Goal: Task Accomplishment & Management: Use online tool/utility

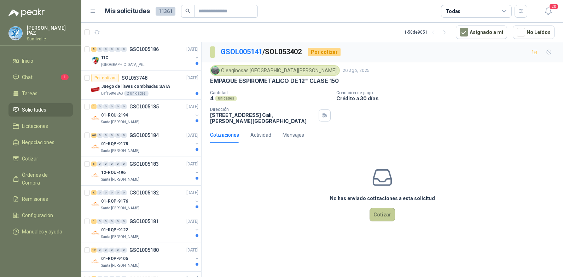
click at [382, 210] on button "Cotizar" at bounding box center [382, 214] width 25 height 13
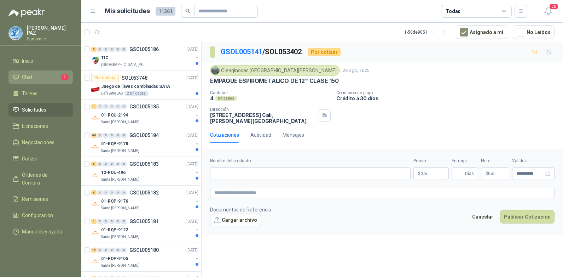
click at [57, 71] on link "Chat 1" at bounding box center [40, 76] width 64 height 13
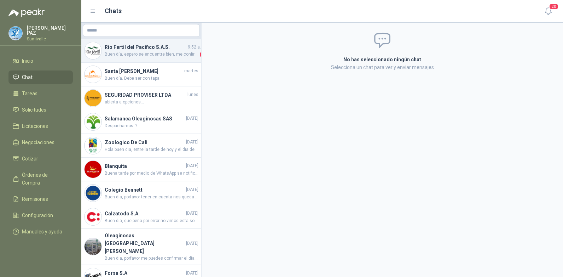
click at [134, 58] on div "Rio Fertil del Pacífico S.A.S. 9:52 a. m. Buen día, espero se encuentre bien, m…" at bounding box center [141, 51] width 120 height 24
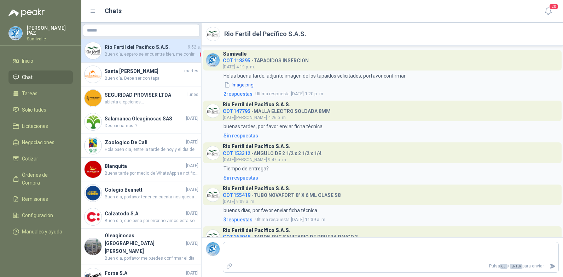
scroll to position [33, 0]
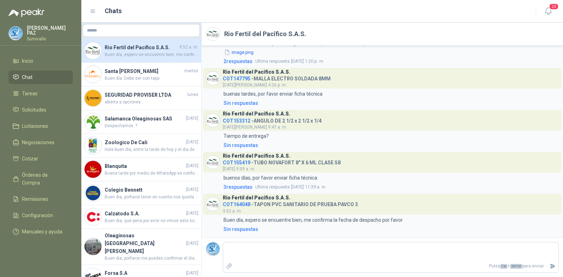
drag, startPoint x: 238, startPoint y: 205, endPoint x: 228, endPoint y: 203, distance: 10.4
click at [228, 203] on span "COT164048" at bounding box center [237, 204] width 28 height 6
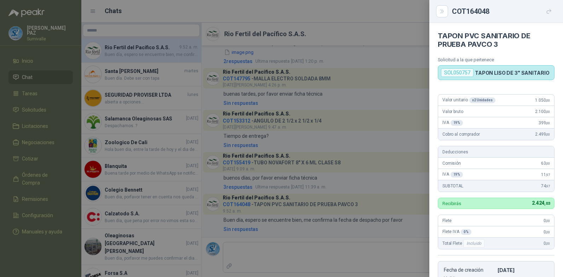
click at [228, 203] on body "JUAN CAMILO PAZ Sumivalle Inicio Chat Tareas Solicitudes Licitaciones Negociaci…" at bounding box center [281, 138] width 563 height 277
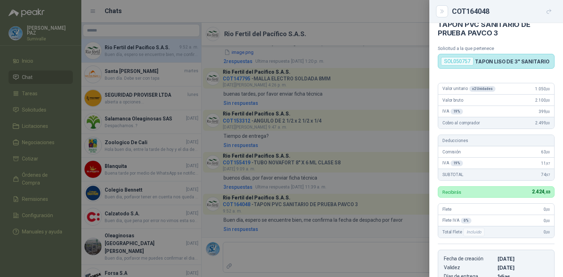
scroll to position [29, 0]
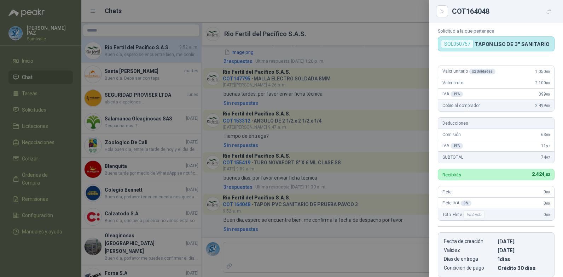
click at [452, 44] on div "SOL050757" at bounding box center [457, 44] width 33 height 8
copy div "SOL050757"
click at [43, 61] on div at bounding box center [281, 138] width 563 height 277
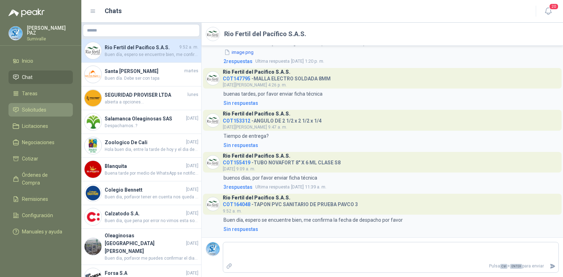
click at [48, 107] on li "Solicitudes" at bounding box center [41, 110] width 56 height 8
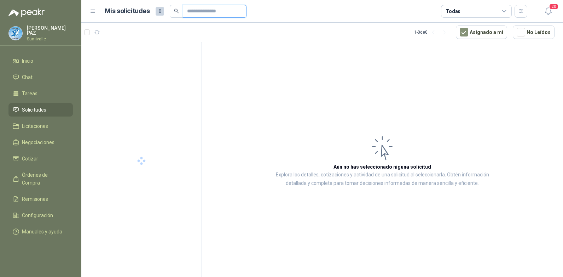
click at [210, 15] on input "text" at bounding box center [212, 11] width 50 height 12
paste input "*********"
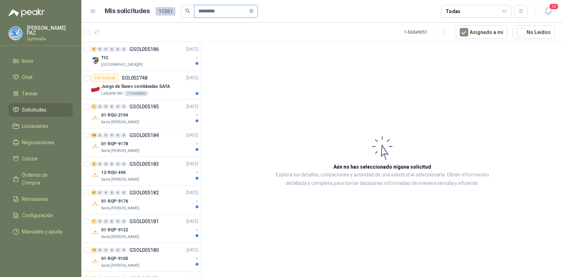
type input "*********"
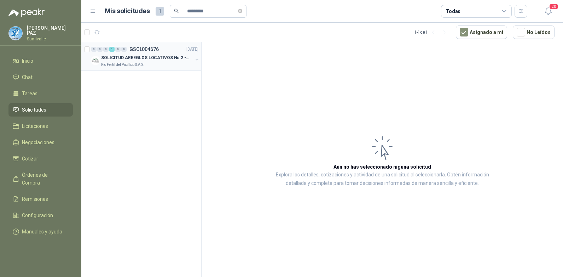
click at [148, 55] on p "SOLICITUD ARREGLOS LOCATIVOS No 2 - PICHINDE" at bounding box center [145, 57] width 88 height 7
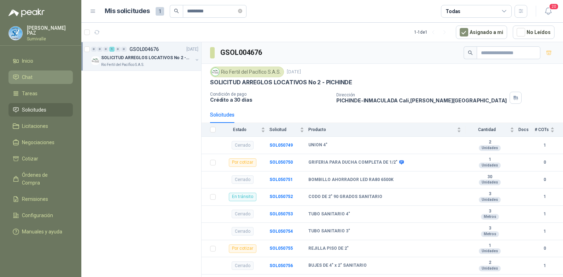
click at [41, 75] on li "Chat" at bounding box center [41, 77] width 56 height 8
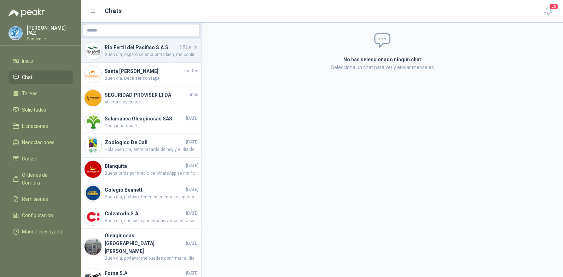
click at [152, 52] on span "Buen día, espero se encuentre bien, me confirma la fecha de despacho por favor" at bounding box center [152, 54] width 94 height 7
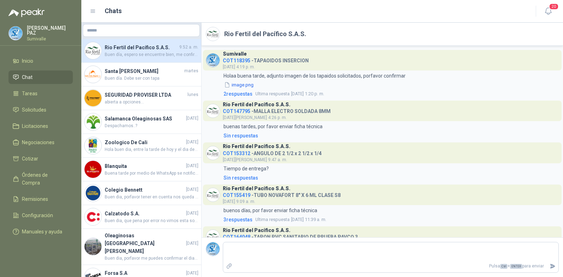
scroll to position [33, 0]
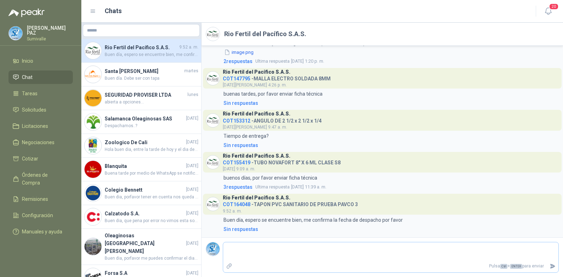
click at [283, 243] on div "Pulsa Ctrl + ENTER para enviar" at bounding box center [391, 257] width 336 height 31
click at [277, 244] on textarea at bounding box center [390, 251] width 335 height 16
type textarea "*"
type textarea "**"
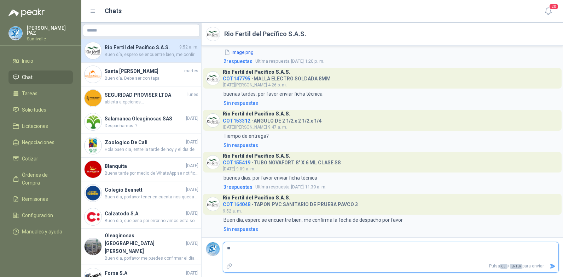
type textarea "***"
type textarea "****"
type textarea "*****"
type textarea "******"
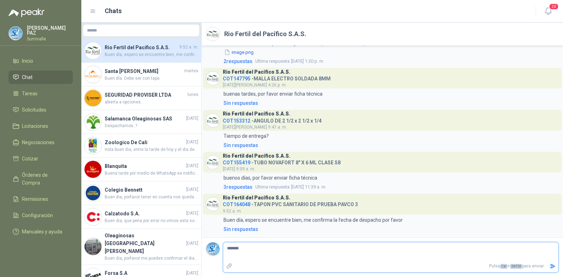
type textarea "********"
type textarea "*********"
type textarea "**********"
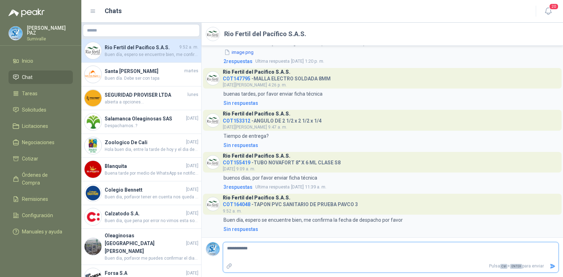
type textarea "**********"
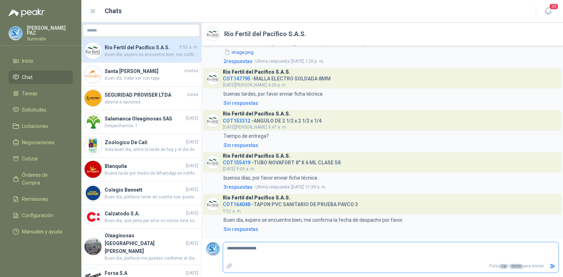
type textarea "**********"
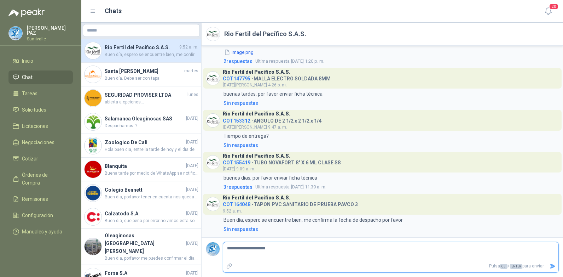
type textarea "**********"
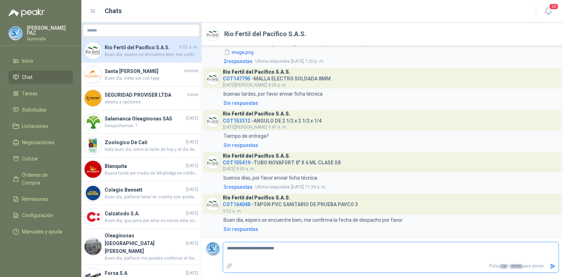
type textarea "**********"
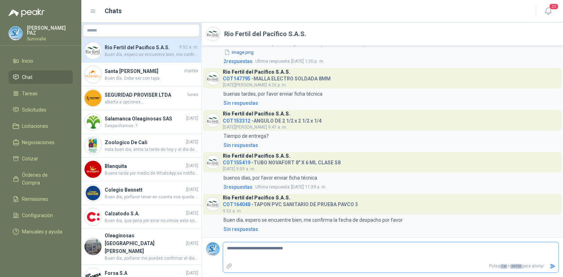
type textarea "**********"
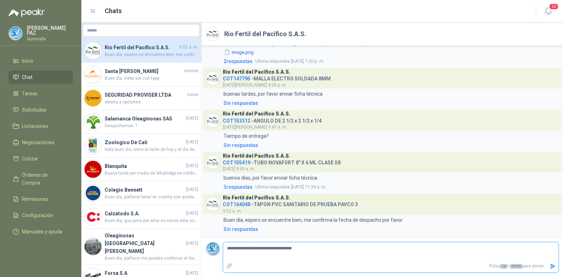
type textarea "**********"
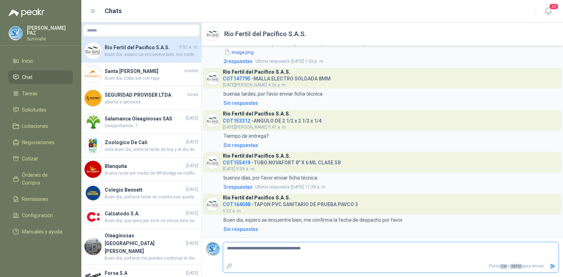
type textarea "**********"
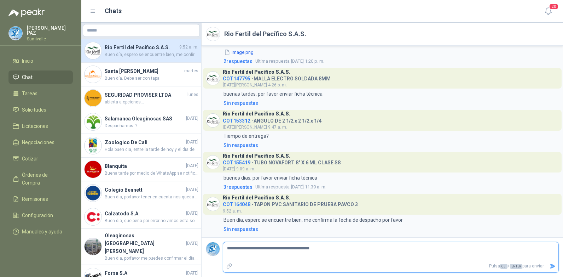
type textarea "**********"
click at [553, 264] on icon "Enviar" at bounding box center [552, 266] width 5 height 5
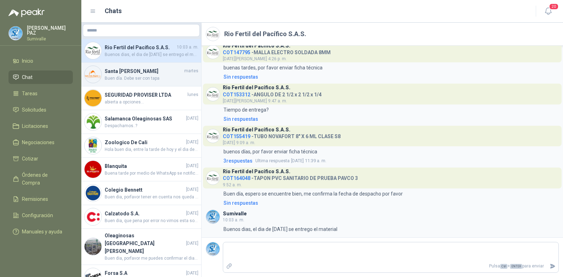
click at [124, 71] on h4 "Santa [PERSON_NAME]" at bounding box center [144, 71] width 78 height 8
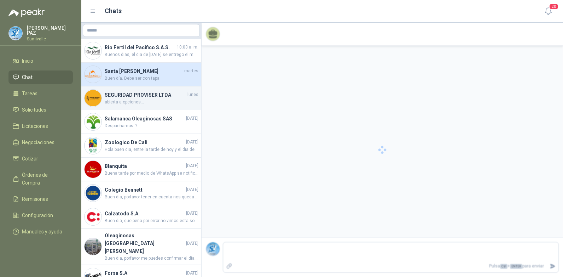
click at [128, 101] on span "abierta a opciones..." at bounding box center [152, 102] width 94 height 7
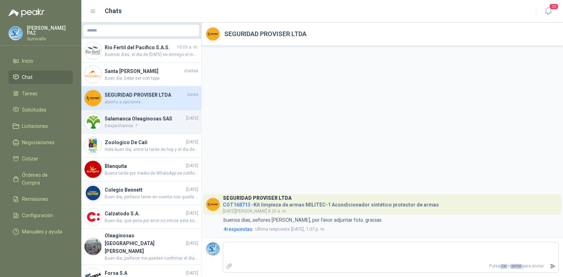
click at [126, 126] on span "Despachamos..?" at bounding box center [152, 125] width 94 height 7
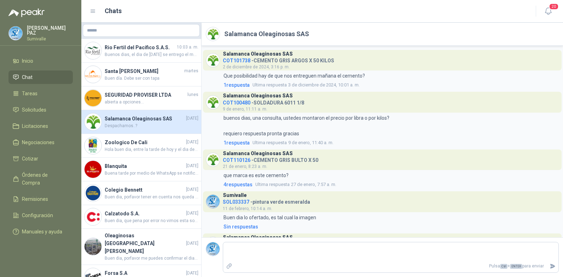
scroll to position [1094, 0]
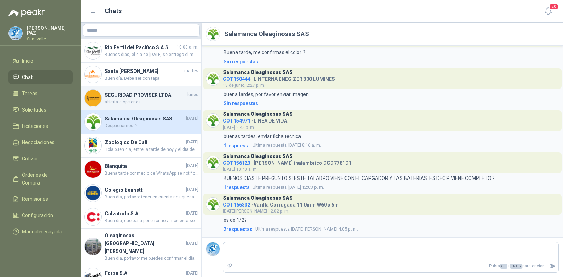
click at [128, 96] on h4 "SEGURIDAD PROVISER LTDA" at bounding box center [145, 95] width 81 height 8
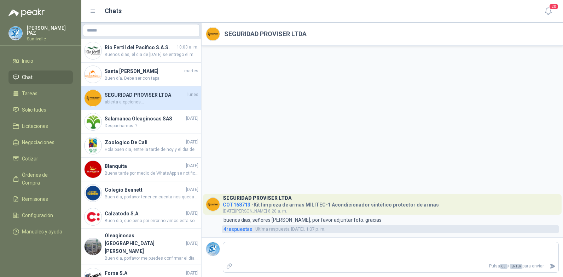
click at [249, 227] on span "4 respuesta s" at bounding box center [238, 229] width 29 height 8
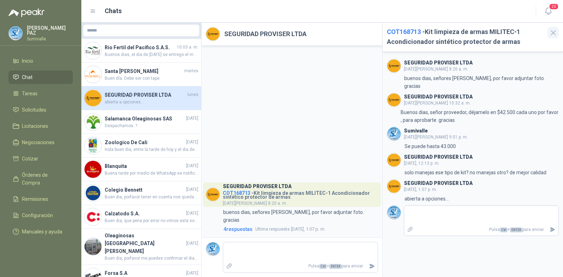
click at [552, 31] on icon "button" at bounding box center [553, 32] width 5 height 5
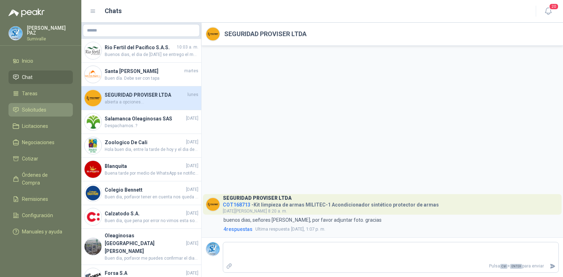
click at [37, 103] on link "Solicitudes" at bounding box center [40, 109] width 64 height 13
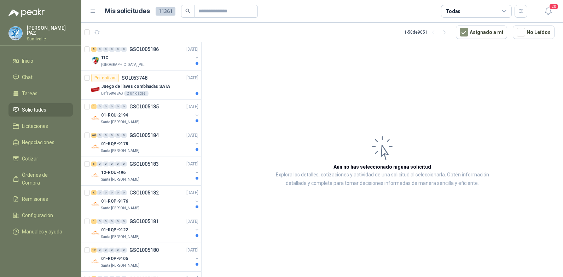
click at [468, 17] on header "Mis solicitudes 11361 Todas 20" at bounding box center [322, 11] width 482 height 23
click at [472, 12] on div "Todas" at bounding box center [476, 11] width 71 height 13
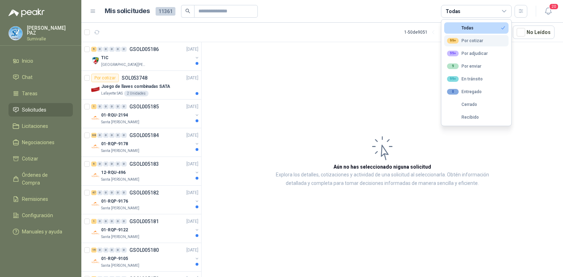
click at [475, 42] on div "99+ Por cotizar" at bounding box center [465, 41] width 36 height 6
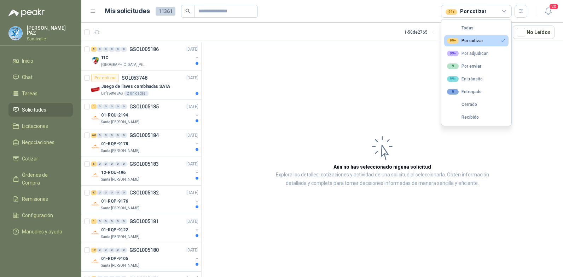
click at [287, 146] on article "Aún no has seleccionado niguna solicitud Explora los detalles, cotizaciones y a…" at bounding box center [383, 160] width 362 height 237
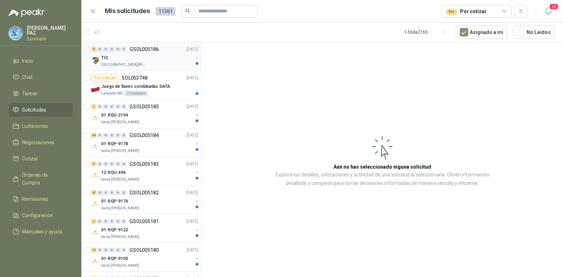
click at [125, 57] on div "TIC" at bounding box center [147, 57] width 92 height 8
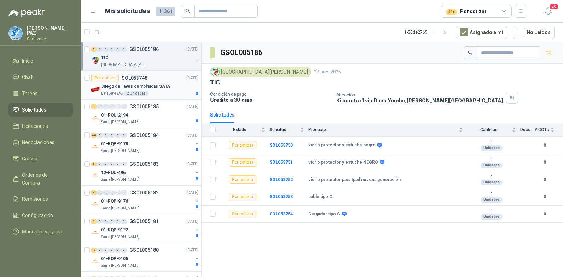
click at [140, 83] on p "Juego de llaves combinadas SATA" at bounding box center [135, 86] width 69 height 7
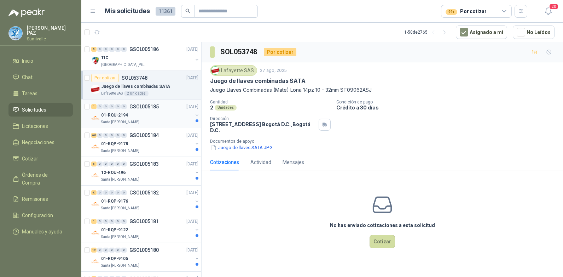
click at [148, 111] on div "01-RQU-2194" at bounding box center [147, 115] width 92 height 8
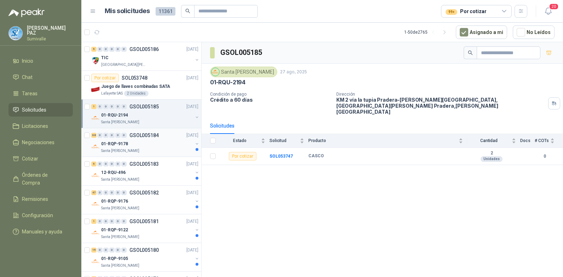
click at [150, 146] on div "01-RQP-9178" at bounding box center [147, 143] width 92 height 8
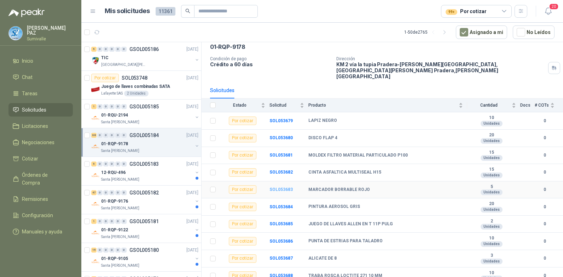
scroll to position [71, 0]
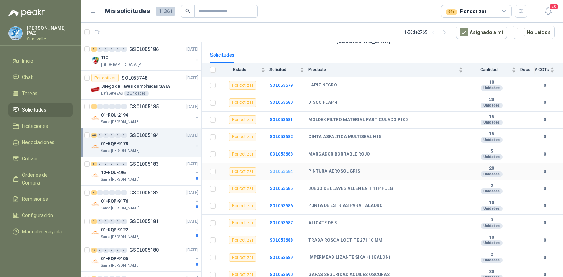
drag, startPoint x: 278, startPoint y: 157, endPoint x: 276, endPoint y: 161, distance: 4.8
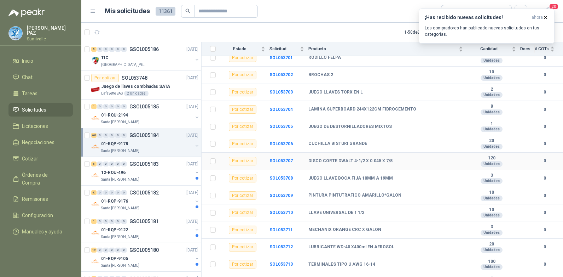
scroll to position [495, 0]
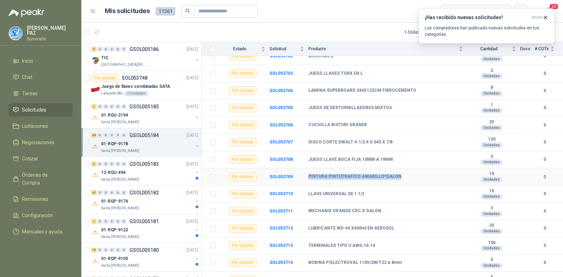
drag, startPoint x: 304, startPoint y: 163, endPoint x: 398, endPoint y: 162, distance: 93.8
click at [398, 168] on tr "Por cotizar SOL053709 PINTURA PINTUTRAFICO AMARILLO*GALON 10 Unidades 0" at bounding box center [383, 176] width 362 height 17
copy tr "PINTURA PINTUTRAFICO AMARILLO*GALON"
drag, startPoint x: 308, startPoint y: 198, endPoint x: 381, endPoint y: 199, distance: 73.6
click at [381, 202] on tr "Por cotizar SOL053711 MECHANIX ORANGE CRC X GALON 3 Unidades 0" at bounding box center [383, 210] width 362 height 17
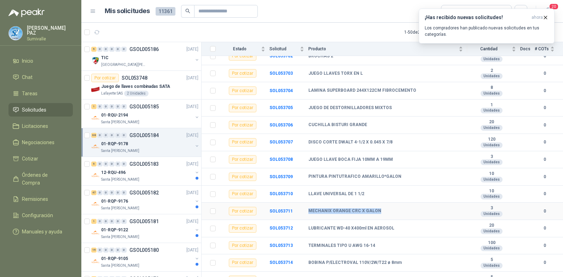
copy tr "MECHANIX ORANGE CRC X GALON"
drag, startPoint x: 306, startPoint y: 217, endPoint x: 391, endPoint y: 215, distance: 84.2
click at [391, 220] on tr "Por cotizar SOL053712 LUBRICANTE WD-40 X400ml EN AEROSOL 20 Unidades 0" at bounding box center [383, 228] width 362 height 17
copy tr "LUBRICANTE WD-40 X400ml EN AEROSOL"
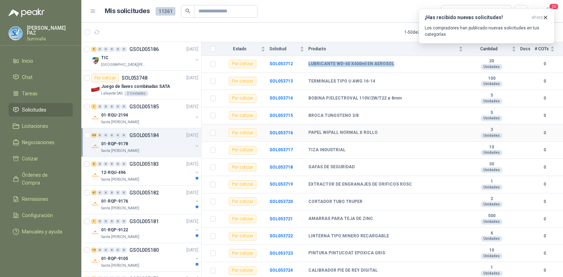
scroll to position [672, 0]
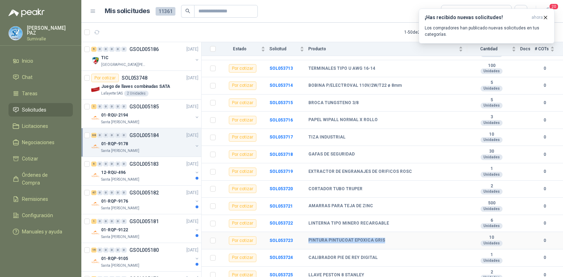
drag, startPoint x: 306, startPoint y: 229, endPoint x: 388, endPoint y: 229, distance: 82.8
click at [388, 232] on tr "Por cotizar SOL053723 PINTURA PINTUCOAT EPOXICA GRIS 10 Unidades 0" at bounding box center [383, 240] width 362 height 17
copy tr "PINTURA PINTUCOAT EPOXICA GRIS"
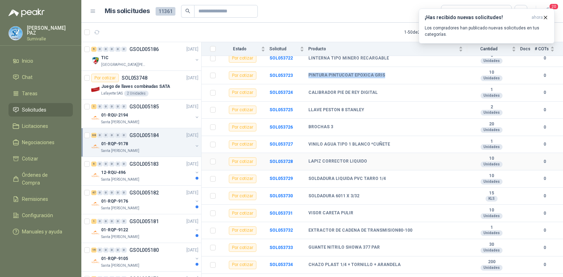
scroll to position [849, 0]
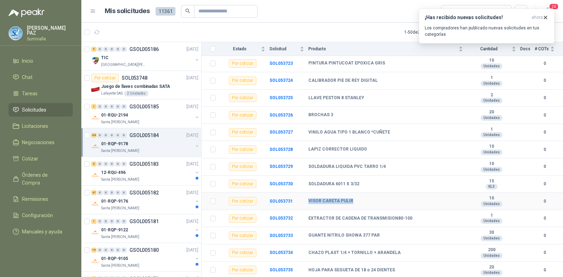
drag, startPoint x: 306, startPoint y: 187, endPoint x: 353, endPoint y: 188, distance: 47.4
click at [353, 192] on tr "Por cotizar SOL053731 VISOR CARETA PULIR 10 Unidades 0" at bounding box center [383, 200] width 362 height 17
copy tr "VISOR CARETA PULIR"
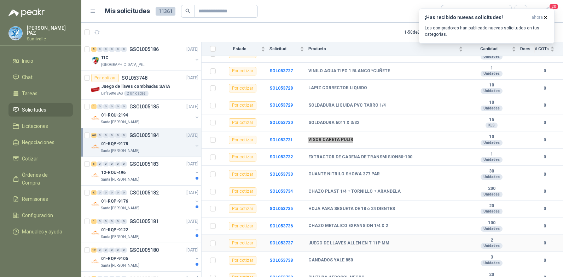
scroll to position [920, 0]
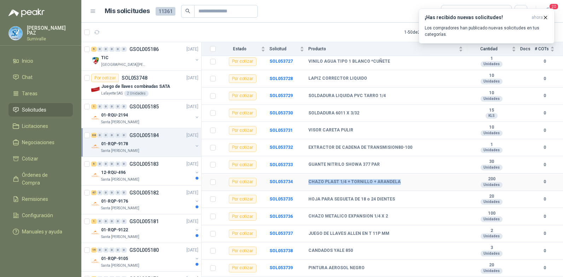
drag, startPoint x: 308, startPoint y: 170, endPoint x: 399, endPoint y: 168, distance: 91.6
click at [399, 173] on tr "Por cotizar SOL053734 CHAZO PLAST 1/4 + TORNILLO + ARANDELA 200 Unidades 0" at bounding box center [383, 181] width 362 height 17
copy tr "CHAZO PLAST 1/4 + TORNILLO + ARANDELA"
drag, startPoint x: 308, startPoint y: 186, endPoint x: 397, endPoint y: 186, distance: 88.4
click at [397, 196] on div "HOJA PARA SEGUETA DE 18 o 24 DIENTES" at bounding box center [385, 199] width 155 height 6
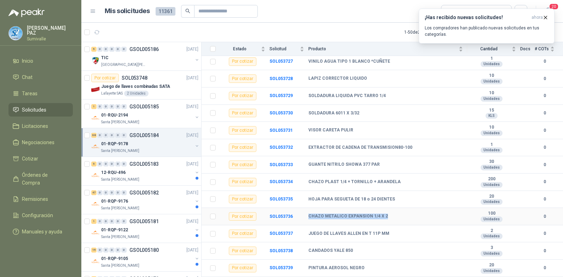
drag, startPoint x: 304, startPoint y: 205, endPoint x: 413, endPoint y: 201, distance: 109.7
click at [413, 208] on tr "Por cotizar SOL053736 CHAZO METALICO EXPANSION 1/4 X 2 100 Unidades 0" at bounding box center [383, 216] width 362 height 17
copy tr "CHAZO METALICO EXPANSION 1/4 X 2"
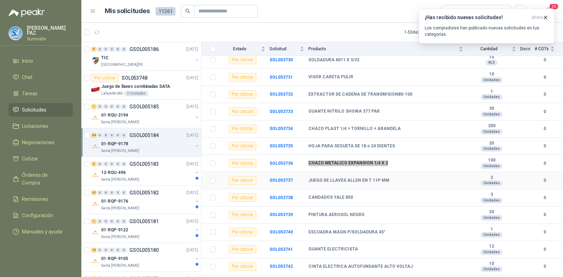
scroll to position [991, 0]
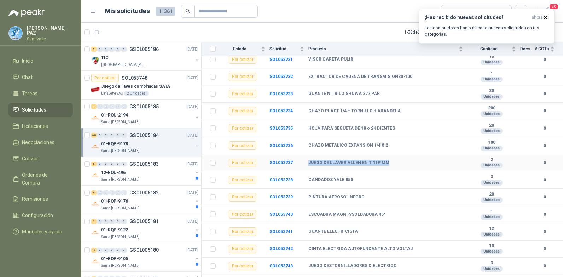
drag, startPoint x: 308, startPoint y: 151, endPoint x: 390, endPoint y: 149, distance: 82.1
click at [390, 154] on tr "Por cotizar SOL053737 JUEGO DE LLAVES ALLEN EN T 11P MM 2 Unidades 0" at bounding box center [383, 162] width 362 height 17
copy tr "JUEGO DE LLAVES ALLEN EN T 11P MM"
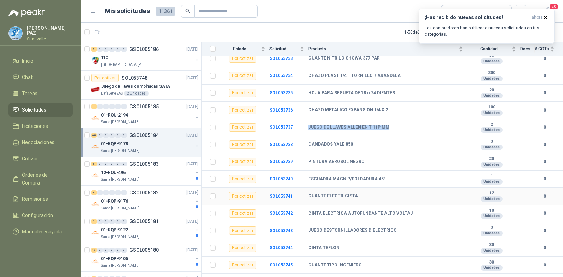
scroll to position [1027, 0]
drag, startPoint x: 308, startPoint y: 166, endPoint x: 396, endPoint y: 167, distance: 87.0
click at [396, 175] on div "ESCUADRA MAGN P/SOLDADURA 45°" at bounding box center [385, 178] width 155 height 6
copy b "ESCUADRA MAGN P/SOLDADURA 45°"
drag, startPoint x: 308, startPoint y: 255, endPoint x: 376, endPoint y: 251, distance: 67.3
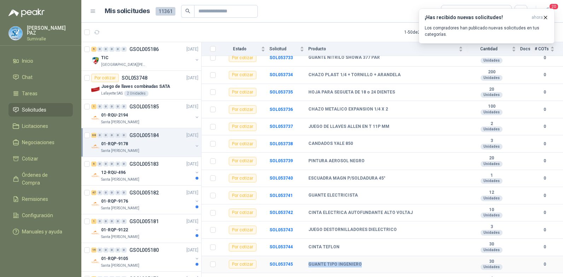
click at [376, 261] on div "GUANTE TIPO INGENIERO" at bounding box center [385, 264] width 155 height 6
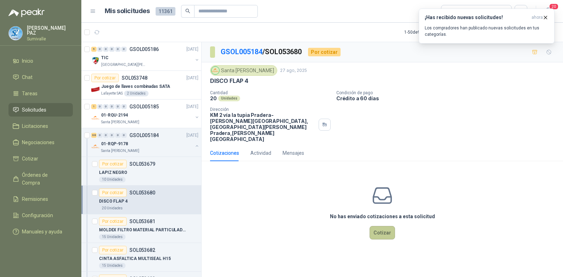
click at [382, 226] on button "Cotizar" at bounding box center [382, 232] width 25 height 13
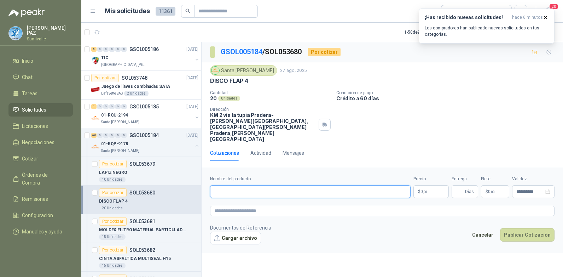
click at [229, 185] on input "Nombre del producto" at bounding box center [310, 191] width 201 height 13
paste input "**********"
type input "**********"
click at [424, 171] on body "JUAN CAMILO PAZ Sumivalle Inicio Chat Tareas Solicitudes Licitaciones Negociaci…" at bounding box center [281, 138] width 563 height 277
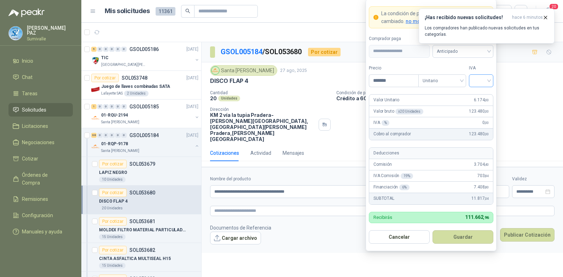
type input "*******"
click at [479, 75] on input "search" at bounding box center [481, 80] width 16 height 11
click at [485, 94] on div "19%" at bounding box center [481, 95] width 13 height 8
click at [464, 54] on span "Anticipado" at bounding box center [463, 51] width 52 height 11
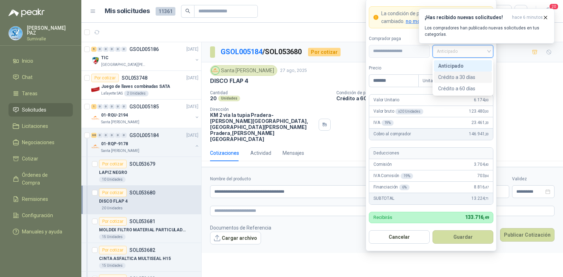
click at [458, 76] on div "Crédito a 30 días" at bounding box center [463, 77] width 50 height 8
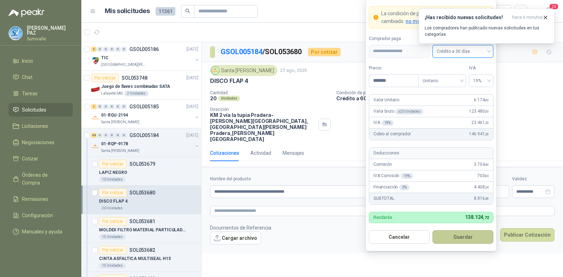
click at [466, 234] on button "Guardar" at bounding box center [463, 236] width 61 height 13
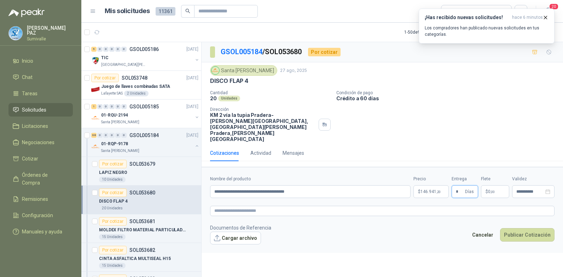
type input "*"
click at [492, 185] on p "$ 0 ,00" at bounding box center [495, 191] width 28 height 13
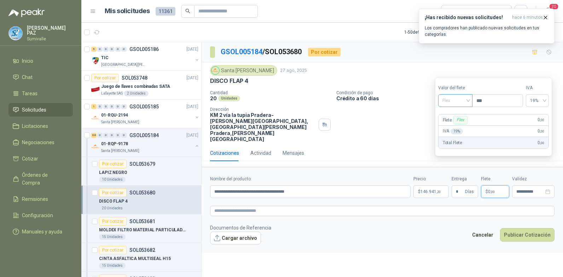
click at [454, 97] on span "Flex" at bounding box center [456, 100] width 26 height 11
click at [457, 125] on div "Incluido" at bounding box center [456, 127] width 24 height 8
click at [531, 228] on button "Publicar Cotización" at bounding box center [527, 234] width 54 height 13
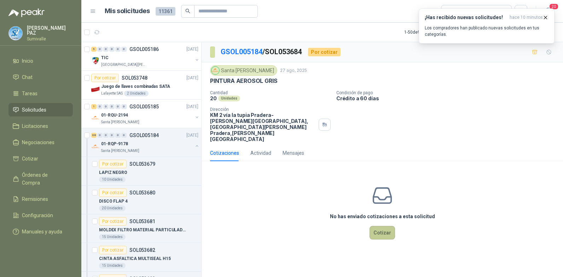
click at [386, 226] on button "Cotizar" at bounding box center [382, 232] width 25 height 13
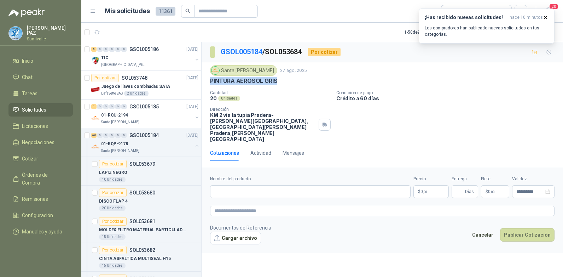
drag, startPoint x: 210, startPoint y: 81, endPoint x: 284, endPoint y: 79, distance: 74.0
click at [284, 79] on div "PINTURA AEROSOL GRIS" at bounding box center [382, 80] width 345 height 7
copy p "PINTURA AEROSOL GRIS"
click at [260, 185] on input "Nombre del producto" at bounding box center [310, 191] width 201 height 13
paste input "**********"
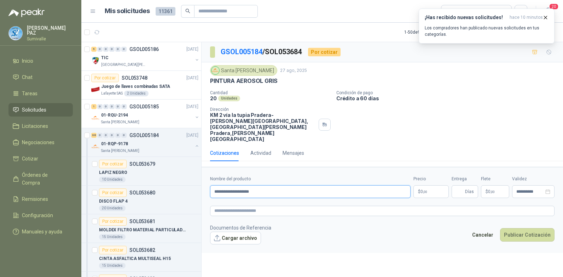
type input "**********"
click at [425, 172] on body "JUAN CAMILO PAZ Sumivalle Inicio Chat Tareas Solicitudes Licitaciones Negociaci…" at bounding box center [281, 138] width 563 height 277
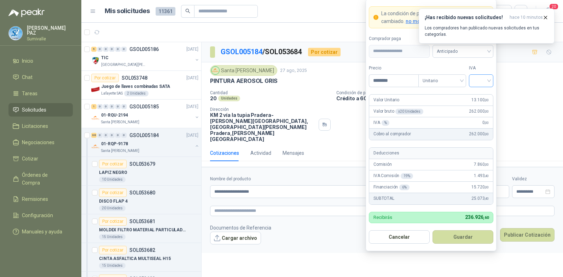
type input "********"
click at [479, 77] on input "search" at bounding box center [481, 80] width 16 height 11
click at [480, 94] on div "19%" at bounding box center [481, 95] width 13 height 8
click at [462, 52] on span "Anticipado" at bounding box center [463, 51] width 52 height 11
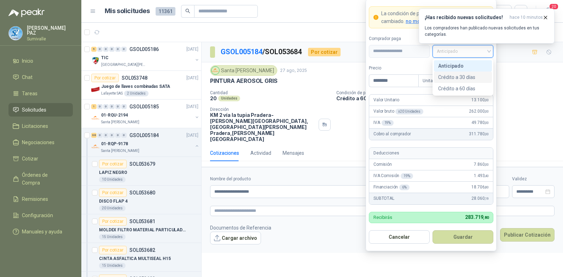
click at [465, 73] on div "Crédito a 30 días" at bounding box center [463, 77] width 50 height 8
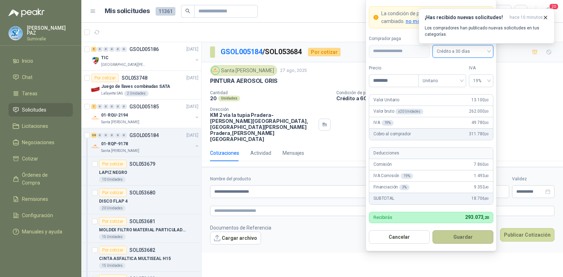
click at [475, 236] on button "Guardar" at bounding box center [463, 236] width 61 height 13
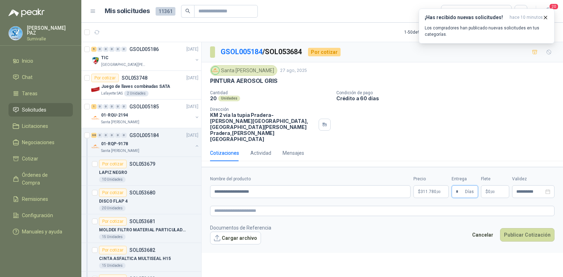
type input "*"
click at [502, 185] on p "$ 0 ,00" at bounding box center [495, 191] width 28 height 13
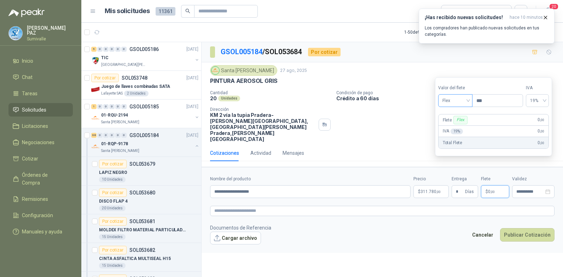
click at [462, 102] on span "Flex" at bounding box center [456, 100] width 26 height 11
click at [457, 125] on div "Incluido" at bounding box center [456, 127] width 24 height 8
click at [431, 171] on body "JUAN CAMILO PAZ Sumivalle Inicio Chat Tareas Solicitudes Licitaciones Negociaci…" at bounding box center [281, 138] width 563 height 277
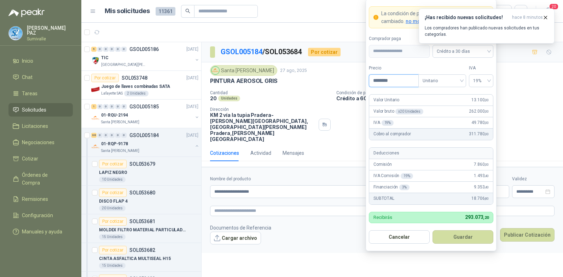
drag, startPoint x: 398, startPoint y: 79, endPoint x: 367, endPoint y: 78, distance: 31.9
click at [367, 78] on form "**********" at bounding box center [431, 125] width 131 height 252
type input "*******"
click at [467, 235] on button "Guardar" at bounding box center [463, 236] width 61 height 13
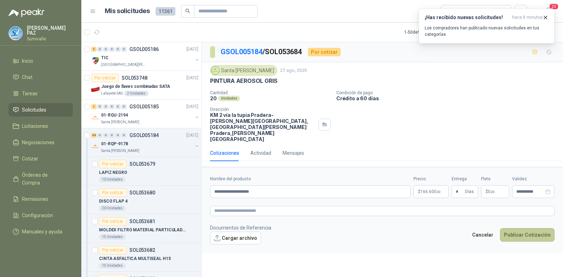
click at [521, 228] on button "Publicar Cotización" at bounding box center [527, 234] width 54 height 13
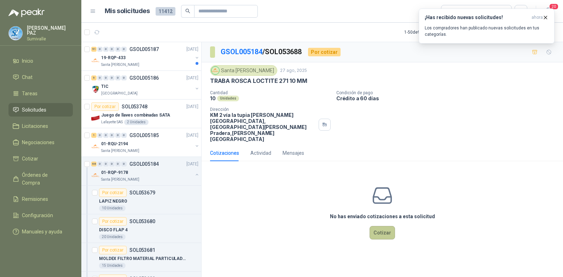
click at [388, 226] on button "Cotizar" at bounding box center [382, 232] width 25 height 13
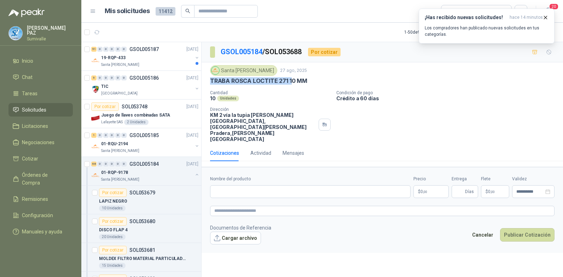
drag, startPoint x: 210, startPoint y: 80, endPoint x: 289, endPoint y: 79, distance: 79.2
click at [289, 79] on p "TRABA ROSCA LOCTITE 271 10 MM" at bounding box center [258, 80] width 97 height 7
click at [220, 185] on input "Nombre del producto" at bounding box center [310, 191] width 201 height 13
paste input "**********"
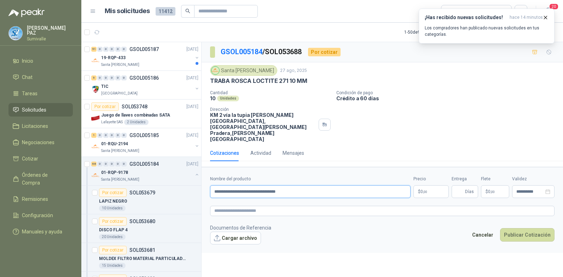
type input "**********"
click at [421, 189] on span "0 ,00" at bounding box center [424, 191] width 7 height 4
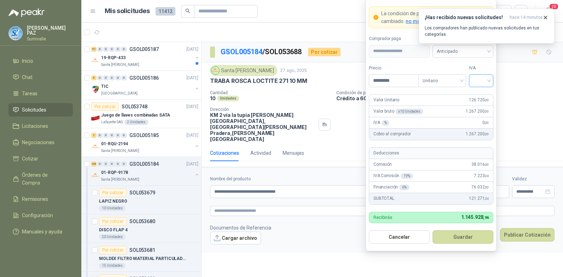
type input "*********"
click at [483, 75] on input "search" at bounding box center [481, 80] width 16 height 11
click at [479, 96] on div "19%" at bounding box center [481, 95] width 13 height 8
click at [463, 240] on button "Guardar" at bounding box center [463, 236] width 61 height 13
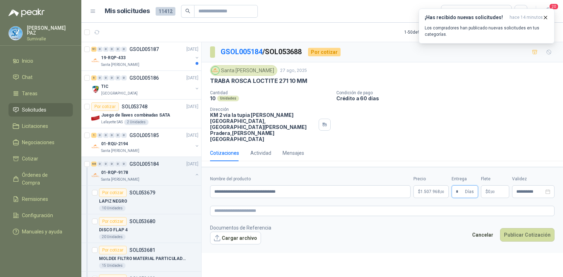
type input "*"
click at [494, 190] on span ",00" at bounding box center [493, 192] width 4 height 4
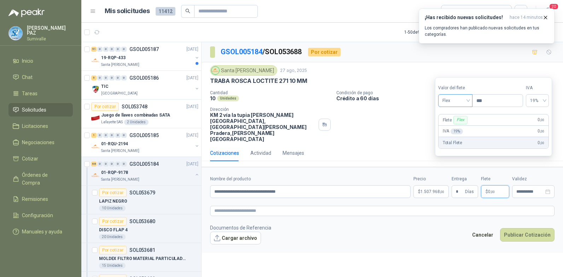
click at [460, 103] on span "Flex" at bounding box center [456, 100] width 26 height 11
click at [458, 126] on div "Incluido" at bounding box center [456, 127] width 24 height 8
click at [534, 228] on button "Publicar Cotización" at bounding box center [527, 234] width 54 height 13
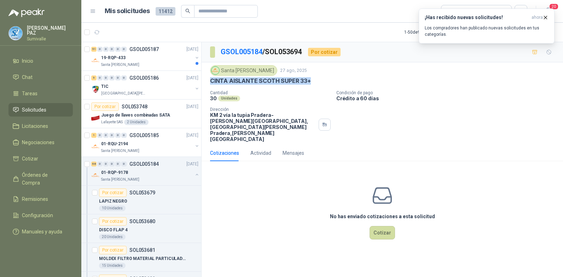
drag, startPoint x: 315, startPoint y: 80, endPoint x: 202, endPoint y: 81, distance: 112.2
click at [202, 81] on div "Santa Anita Napoles 27 ago, 2025 CINTA AISLANTE SCOTH SUPER 33+ Cantidad 30 Uni…" at bounding box center [383, 103] width 362 height 82
copy p "CINTA AISLANTE SCOTH SUPER 33+"
click at [383, 226] on button "Cotizar" at bounding box center [382, 232] width 25 height 13
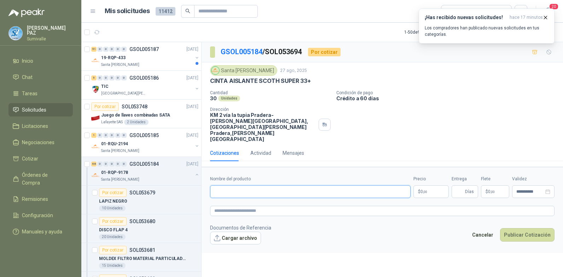
click at [235, 185] on input "Nombre del producto" at bounding box center [310, 191] width 201 height 13
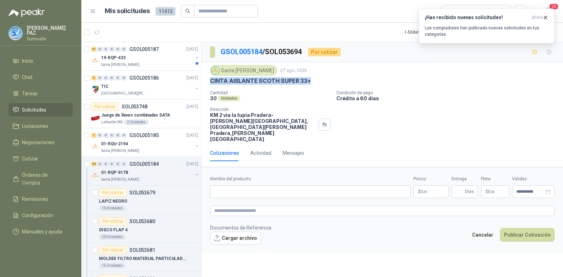
drag, startPoint x: 210, startPoint y: 81, endPoint x: 310, endPoint y: 79, distance: 100.5
click at [310, 79] on div "Santa Anita Napoles 27 ago, 2025 CINTA AISLANTE SCOTH SUPER 33+ Cantidad 30 Uni…" at bounding box center [383, 103] width 362 height 82
copy p "CINTA AISLANTE SCOTH SUPER 33+"
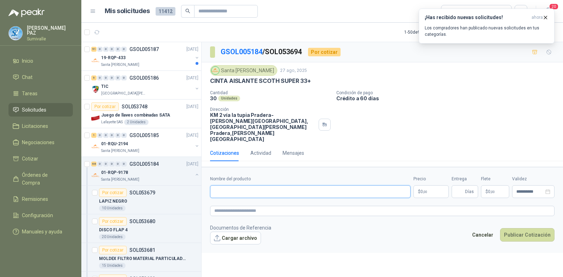
click at [242, 185] on input "Nombre del producto" at bounding box center [310, 191] width 201 height 13
paste input "**********"
type input "**********"
click at [426, 172] on body "[PERSON_NAME] Inicio Chat Tareas Solicitudes Licitaciones Negociaciones Cotizar…" at bounding box center [281, 138] width 563 height 277
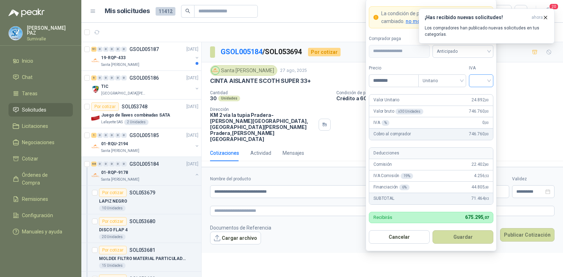
type input "********"
click at [475, 80] on input "search" at bounding box center [481, 80] width 16 height 11
click at [480, 90] on div "19%" at bounding box center [482, 95] width 22 height 11
click at [463, 44] on div "¡Has recibido nuevas solicitudes! ahora Los compradores han publicado nuevas so…" at bounding box center [487, 25] width 136 height 35
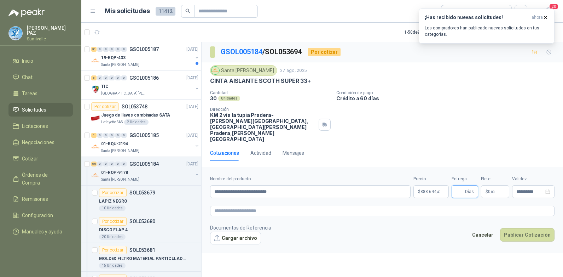
click at [460, 185] on input "Entrega" at bounding box center [460, 191] width 8 height 12
type input "*"
click at [435, 174] on body "[PERSON_NAME] Inicio Chat Tareas Solicitudes Licitaciones Negociaciones Cotizar…" at bounding box center [281, 138] width 563 height 277
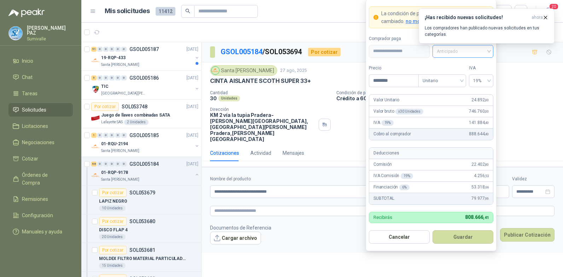
click at [475, 57] on div "Anticipado" at bounding box center [463, 51] width 61 height 13
click at [466, 73] on div "Crédito a 30 días" at bounding box center [463, 77] width 50 height 8
click at [474, 239] on button "Guardar" at bounding box center [463, 236] width 61 height 13
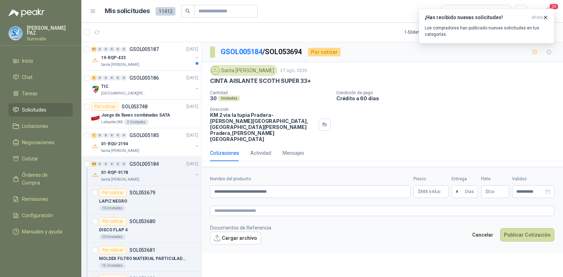
click at [496, 185] on p "$ 0 ,00" at bounding box center [495, 191] width 28 height 13
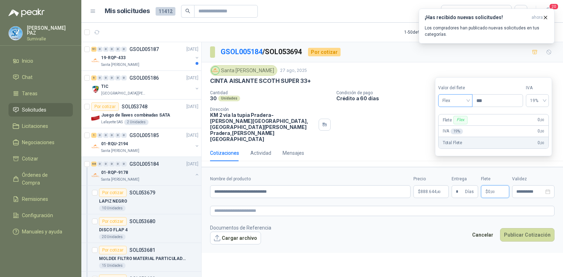
click at [450, 107] on div "Flex" at bounding box center [455, 100] width 34 height 13
click at [457, 127] on div "Incluido" at bounding box center [456, 127] width 24 height 8
click at [531, 228] on button "Publicar Cotización" at bounding box center [527, 234] width 54 height 13
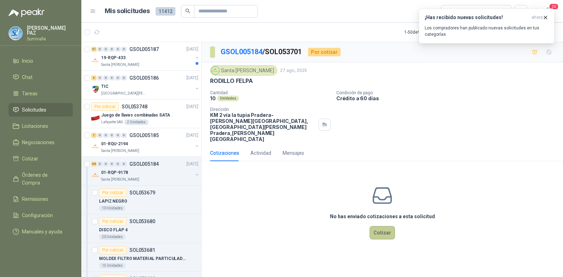
click at [381, 226] on button "Cotizar" at bounding box center [382, 232] width 25 height 13
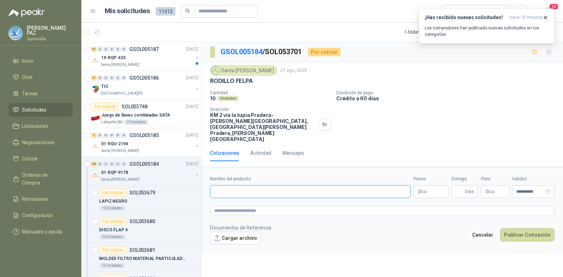
click at [229, 185] on input "Nombre del producto" at bounding box center [310, 191] width 201 height 13
paste input "**********"
type input "**********"
click at [430, 173] on body "[PERSON_NAME] Inicio Chat Tareas Solicitudes Licitaciones Negociaciones Cotizar…" at bounding box center [281, 138] width 563 height 277
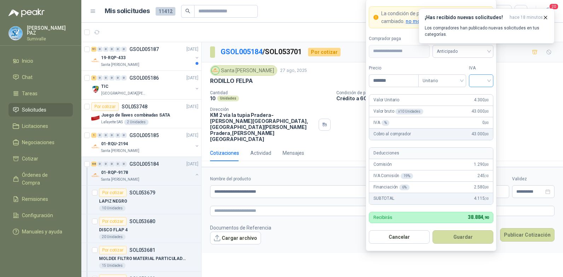
type input "*******"
click at [488, 81] on input "search" at bounding box center [481, 80] width 16 height 11
click at [477, 93] on div "19%" at bounding box center [481, 95] width 13 height 8
click at [464, 52] on span "Anticipado" at bounding box center [463, 51] width 52 height 11
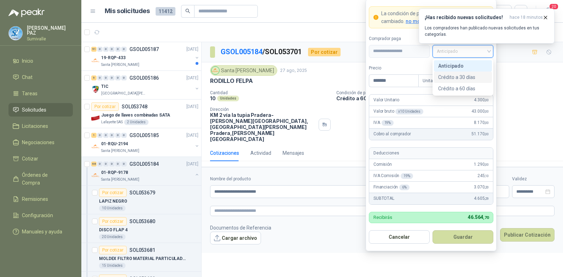
click at [457, 74] on div "Crédito a 30 días" at bounding box center [463, 77] width 50 height 8
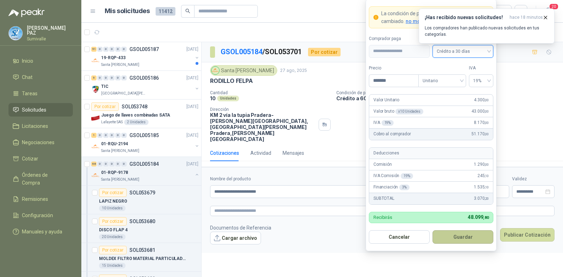
click at [462, 235] on button "Guardar" at bounding box center [463, 236] width 61 height 13
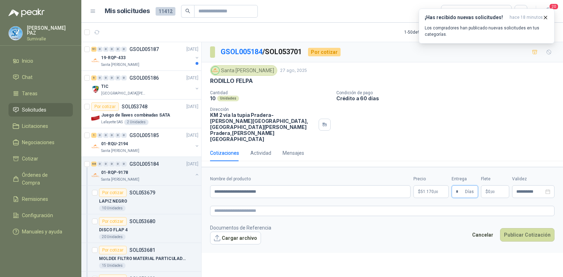
type input "*"
click at [494, 190] on span ",00" at bounding box center [493, 192] width 4 height 4
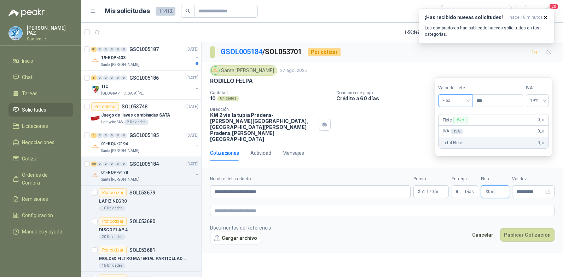
click at [451, 101] on span "Flex" at bounding box center [456, 100] width 26 height 11
click at [452, 125] on div "Incluido" at bounding box center [456, 127] width 24 height 8
click at [528, 228] on button "Publicar Cotización" at bounding box center [527, 234] width 54 height 13
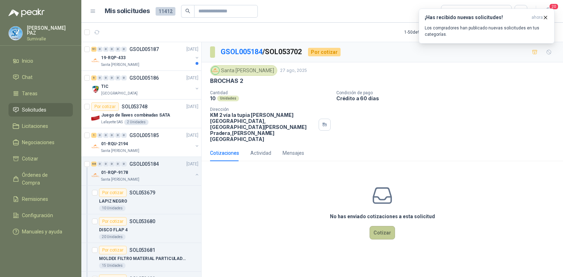
click at [387, 226] on button "Cotizar" at bounding box center [382, 232] width 25 height 13
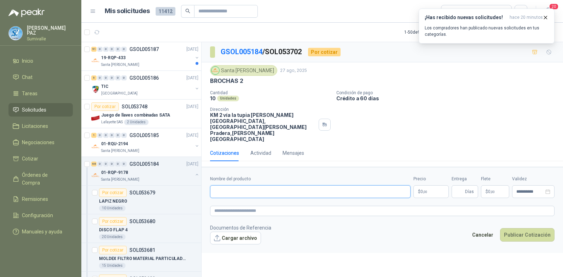
click at [229, 185] on input "Nombre del producto" at bounding box center [310, 191] width 201 height 13
paste input "**********"
type input "**********"
click at [434, 185] on p "$ 0 ,00" at bounding box center [431, 191] width 35 height 13
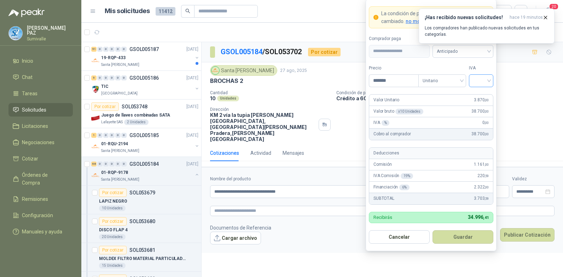
type input "*******"
click at [478, 82] on input "search" at bounding box center [481, 80] width 16 height 11
click at [481, 96] on div "19%" at bounding box center [481, 95] width 13 height 8
click at [463, 51] on span "Anticipado" at bounding box center [463, 51] width 52 height 11
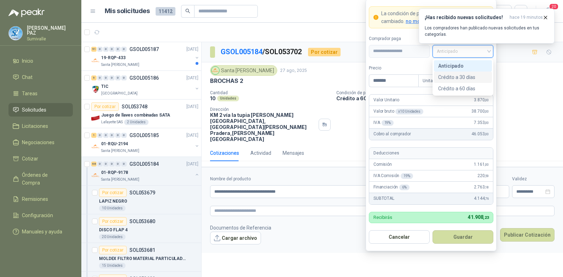
click at [458, 77] on div "Crédito a 30 días" at bounding box center [463, 77] width 50 height 8
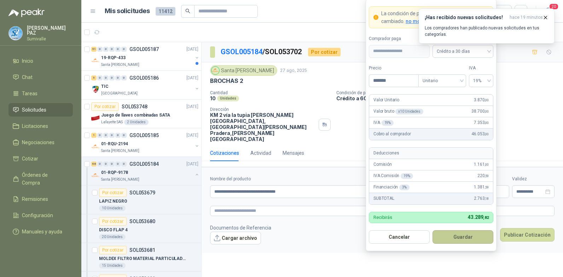
click at [477, 231] on button "Guardar" at bounding box center [463, 236] width 61 height 13
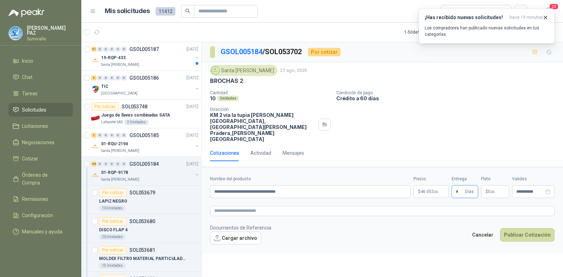
type input "*"
click at [491, 185] on p "$ 0 ,00" at bounding box center [495, 191] width 28 height 13
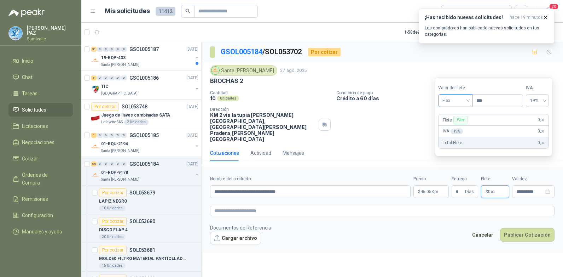
click at [456, 99] on span "Flex" at bounding box center [456, 100] width 26 height 11
click at [452, 126] on div "Incluido" at bounding box center [456, 127] width 24 height 8
click at [465, 100] on span "Incluido" at bounding box center [454, 100] width 27 height 11
click at [457, 128] on div "Incluido" at bounding box center [456, 127] width 26 height 8
click at [522, 228] on button "Publicar Cotización" at bounding box center [527, 234] width 54 height 13
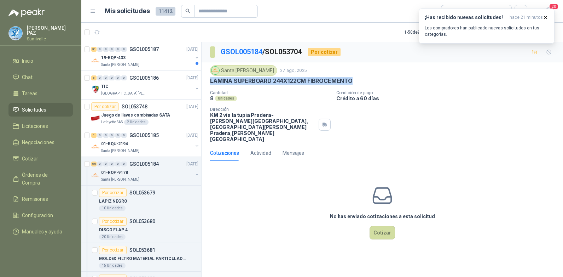
drag, startPoint x: 209, startPoint y: 81, endPoint x: 360, endPoint y: 81, distance: 151.1
click at [360, 81] on div "Santa [PERSON_NAME] [DATE] LAMINA SUPERBOARD 244X122CM FIBROCEMENTO Cantidad 8 …" at bounding box center [383, 103] width 362 height 82
click at [360, 81] on div "LAMINA SUPERBOARD 244X122CM FIBROCEMENTO" at bounding box center [382, 80] width 345 height 7
drag, startPoint x: 207, startPoint y: 80, endPoint x: 368, endPoint y: 86, distance: 161.1
click at [368, 86] on div "Santa [PERSON_NAME] [DATE] LAMINA SUPERBOARD 244X122CM FIBROCEMENTO Cantidad 8 …" at bounding box center [383, 103] width 362 height 82
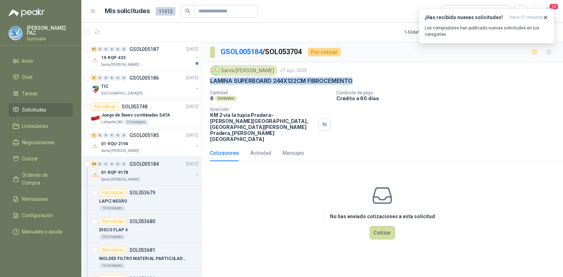
copy p "LAMINA SUPERBOARD 244X122CM FIBROCEMENTO"
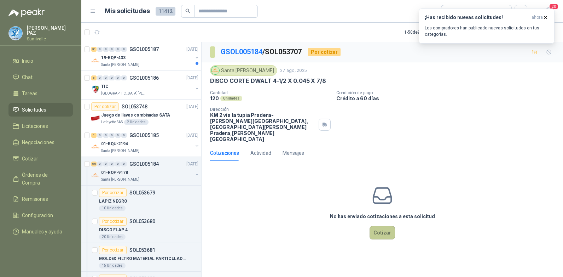
click at [386, 226] on button "Cotizar" at bounding box center [382, 232] width 25 height 13
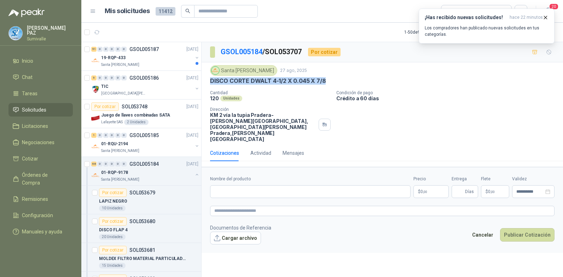
drag, startPoint x: 226, startPoint y: 81, endPoint x: 343, endPoint y: 80, distance: 116.7
click at [343, 80] on div "DISCO CORTE DWALT 4-1/2 X 0.045 X 7/8" at bounding box center [382, 80] width 345 height 7
copy p "DISCO CORTE DWALT 4-1/2 X 0.045 X 7/8"
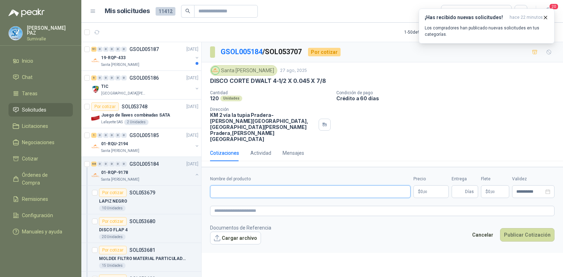
click at [247, 185] on input "Nombre del producto" at bounding box center [310, 191] width 201 height 13
paste input "**********"
type input "**********"
click at [427, 190] on span ",00" at bounding box center [425, 192] width 4 height 4
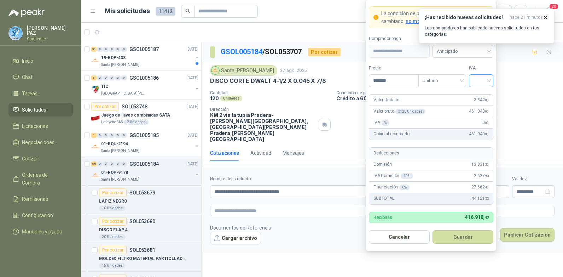
type input "*******"
click at [484, 77] on input "search" at bounding box center [481, 80] width 16 height 11
click at [478, 92] on div "19%" at bounding box center [481, 95] width 13 height 8
click at [463, 49] on body "JUAN CAMILO PAZ Sumivalle Inicio Chat Tareas Solicitudes Licitaciones Negociaci…" at bounding box center [281, 138] width 563 height 277
click at [463, 75] on div "Crédito a 30 días" at bounding box center [463, 77] width 50 height 8
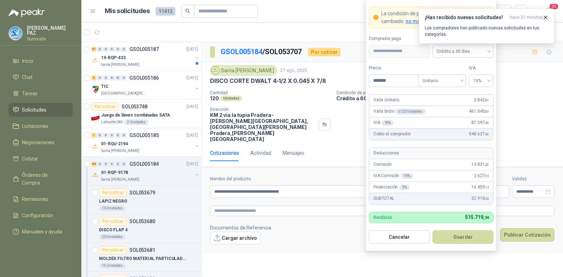
click at [456, 243] on form "**********" at bounding box center [431, 125] width 131 height 252
click at [456, 238] on button "Guardar" at bounding box center [463, 236] width 61 height 13
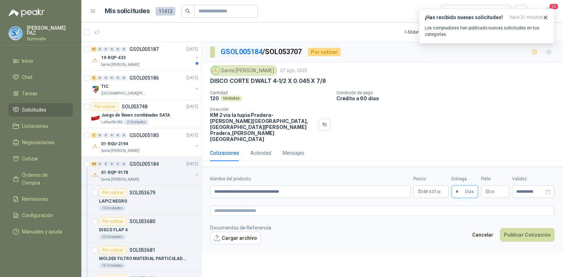
type input "*"
click at [494, 175] on div "Flete $ 0 ,00" at bounding box center [495, 186] width 28 height 22
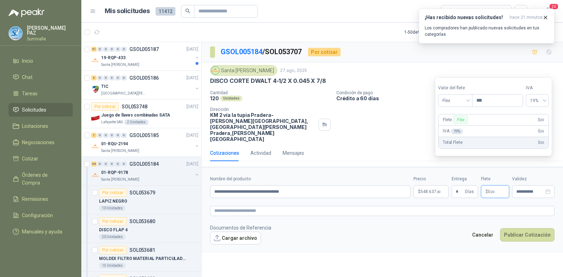
click at [491, 189] on span "0 ,00" at bounding box center [491, 191] width 7 height 4
drag, startPoint x: 462, startPoint y: 101, endPoint x: 462, endPoint y: 106, distance: 5.0
click at [462, 101] on span "Flex" at bounding box center [456, 100] width 26 height 11
click at [457, 126] on div "Incluido" at bounding box center [456, 127] width 24 height 8
click at [523, 228] on button "Publicar Cotización" at bounding box center [527, 234] width 54 height 13
